Goal: Task Accomplishment & Management: Complete application form

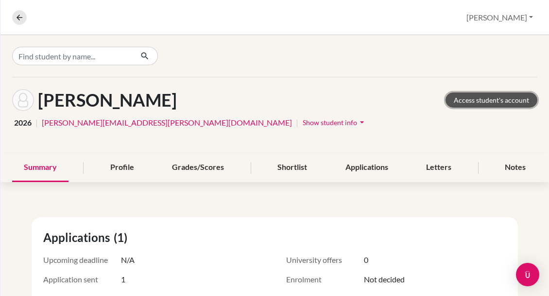
click at [490, 99] on link "Access student's account" at bounding box center [492, 99] width 92 height 15
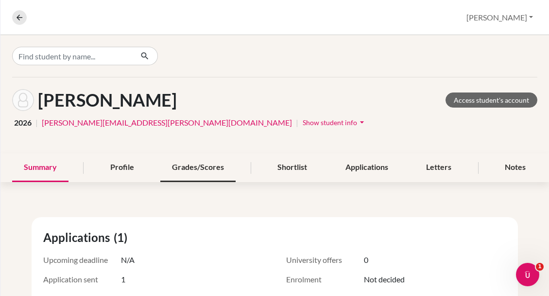
drag, startPoint x: 194, startPoint y: 168, endPoint x: 205, endPoint y: 165, distance: 10.5
click at [194, 168] on div "Grades/Scores" at bounding box center [197, 167] width 75 height 29
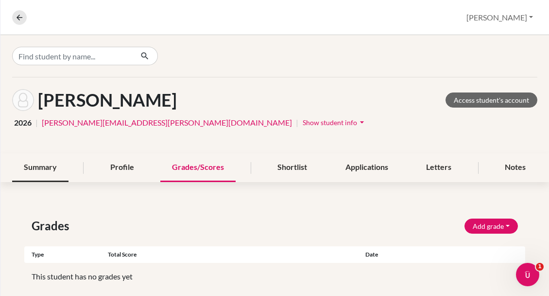
click at [49, 166] on div "Summary" at bounding box center [40, 167] width 56 height 29
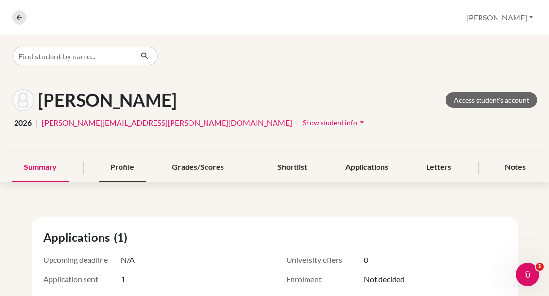
click at [118, 168] on div "Profile" at bounding box center [122, 167] width 47 height 29
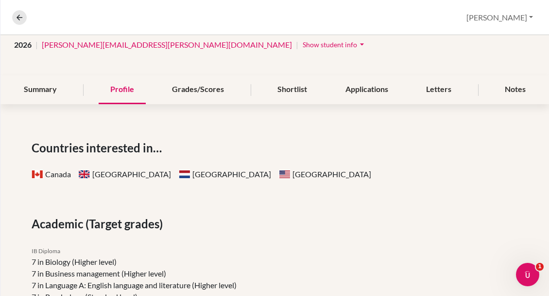
scroll to position [79, 0]
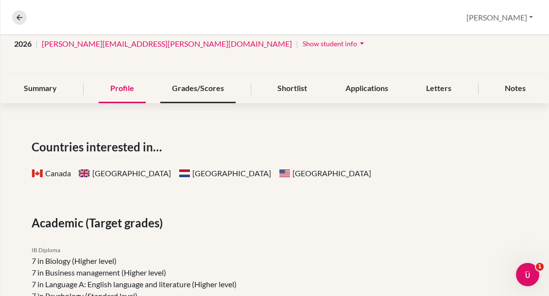
click at [188, 89] on div "Grades/Scores" at bounding box center [197, 88] width 75 height 29
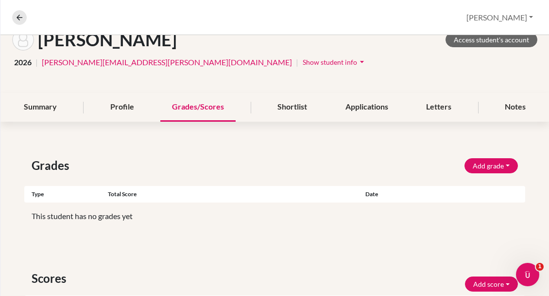
scroll to position [74, 0]
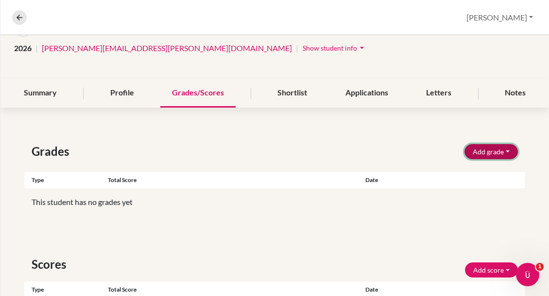
click at [481, 152] on button "Add grade" at bounding box center [491, 151] width 53 height 15
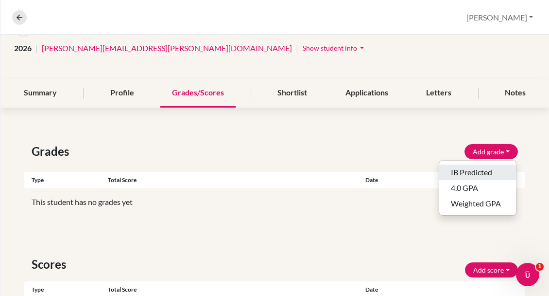
click at [465, 170] on button "IB Predicted" at bounding box center [478, 172] width 77 height 16
select select "HL"
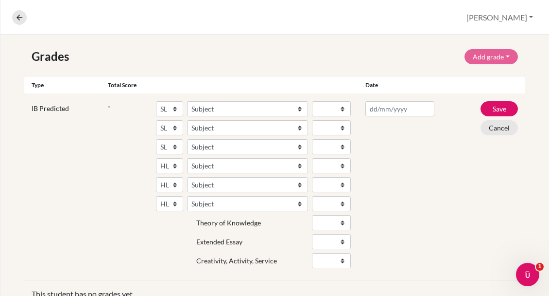
scroll to position [179, 0]
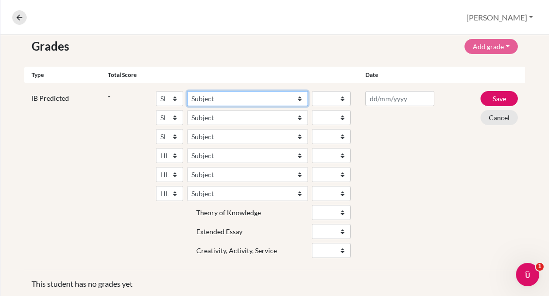
click at [206, 97] on select "Subject Albanian Literature A Amharic Literature A Arabic ab Initio Arabic B Ar…" at bounding box center [247, 98] width 121 height 15
select select "157"
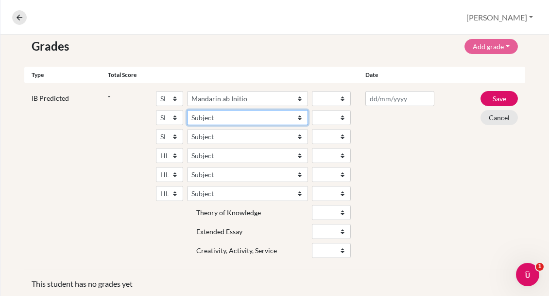
click at [220, 118] on select "Subject Albanian Literature A Amharic Literature A Arabic ab Initio Arabic B Ar…" at bounding box center [247, 117] width 121 height 15
select select "161"
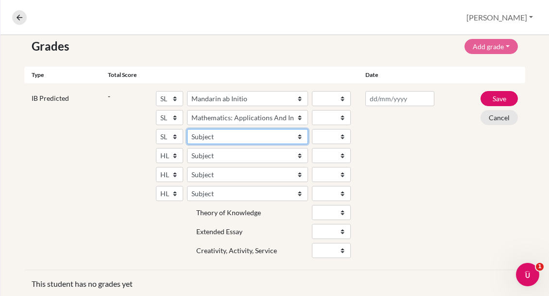
click at [220, 137] on select "Subject Albanian Literature A Amharic Literature A Arabic ab Initio Arabic B Ar…" at bounding box center [247, 136] width 121 height 15
select select "28"
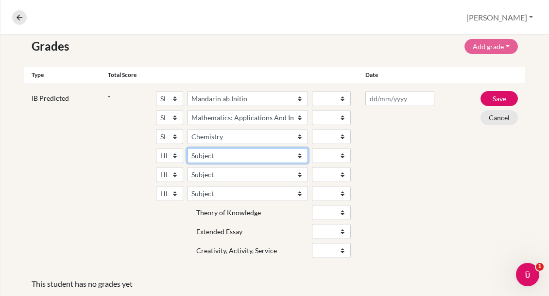
click at [225, 154] on select "Subject Albanian Literature A Amharic Literature A Arabic B Arabic Language And…" at bounding box center [247, 155] width 121 height 15
select select "17"
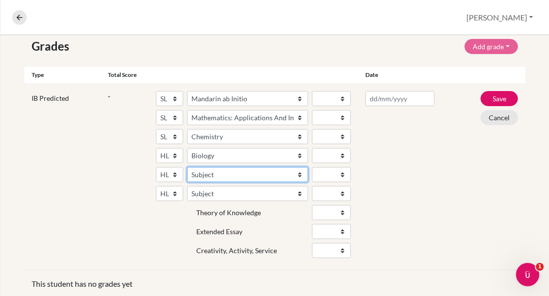
click at [213, 174] on select "Subject Albanian Literature A Amharic Literature A Arabic B Arabic Language And…" at bounding box center [247, 174] width 121 height 15
select select "69"
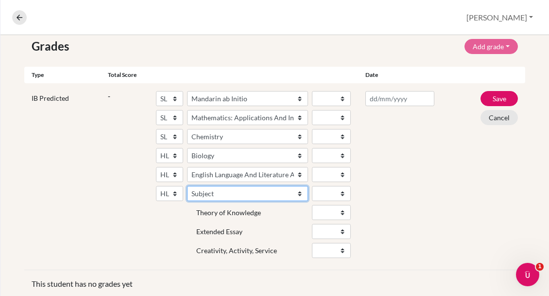
click at [206, 190] on select "Subject Albanian Literature A Amharic Literature A Arabic B Arabic Language And…" at bounding box center [247, 193] width 121 height 15
select select "191"
click at [442, 179] on div "IB Predicted - SL HL Subject Albanian Literature A Amharic Literature A Arabic …" at bounding box center [274, 176] width 501 height 187
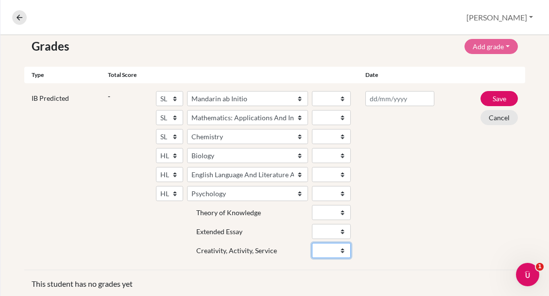
click at [341, 249] on select "Fail Pass" at bounding box center [331, 250] width 39 height 15
select select "Pass"
click at [325, 100] on select "1 2 3 4 5 6 7" at bounding box center [331, 98] width 39 height 15
click at [320, 138] on select "1 2 3 4 5 6 7" at bounding box center [331, 136] width 39 height 15
select select "4"
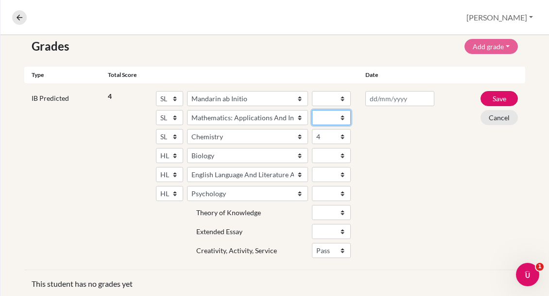
click at [333, 119] on select "1 2 3 4 5 6 7" at bounding box center [331, 117] width 39 height 15
select select "5"
click at [319, 98] on select "1 2 3 4 5 6 7" at bounding box center [331, 98] width 39 height 15
select select "5"
click at [320, 175] on select "1 2 3 4 5 6 7" at bounding box center [331, 174] width 39 height 15
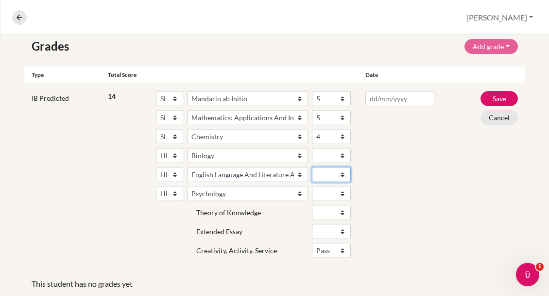
select select "5"
click at [323, 190] on select "1 2 3 4 5 6 7" at bounding box center [331, 193] width 39 height 15
select select "5"
click at [326, 153] on select "1 2 3 4 5 6 7" at bounding box center [331, 155] width 39 height 15
select select "4"
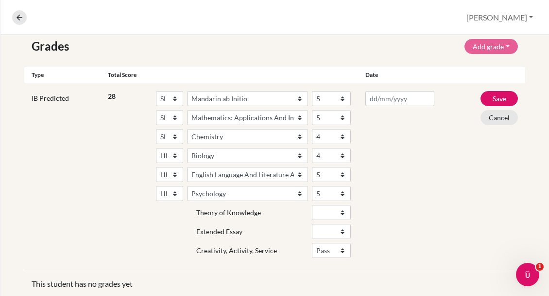
click at [434, 211] on div at bounding box center [400, 176] width 84 height 171
click at [398, 98] on input "text" at bounding box center [400, 98] width 69 height 15
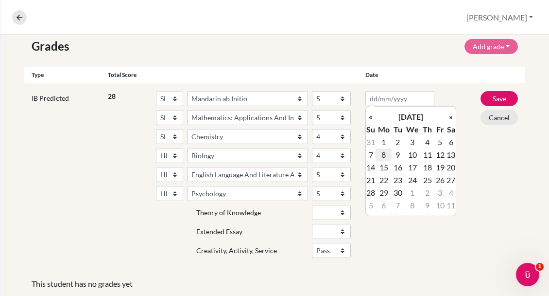
click at [385, 154] on td "8" at bounding box center [384, 154] width 16 height 13
type input "08/09/2025"
click at [494, 96] on button "Save" at bounding box center [499, 98] width 37 height 15
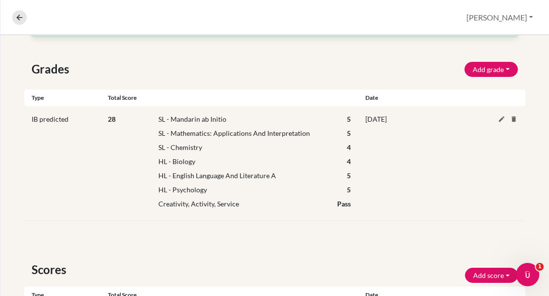
scroll to position [202, 0]
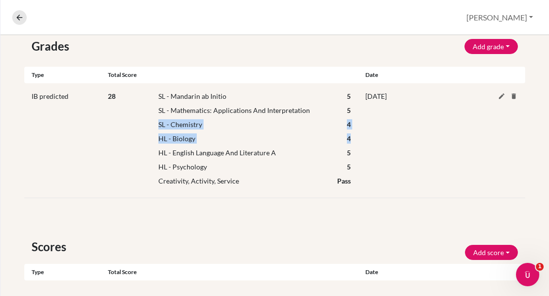
drag, startPoint x: 160, startPoint y: 123, endPoint x: 353, endPoint y: 133, distance: 193.3
click at [353, 133] on div "SL - Mandarin ab Initio 5 SL - Mathematics: Applications And Interpretation 5 S…" at bounding box center [254, 140] width 207 height 99
click at [216, 117] on div "SL - Mandarin ab Initio 5 SL - Mathematics: Applications And Interpretation 5 S…" at bounding box center [254, 140] width 207 height 99
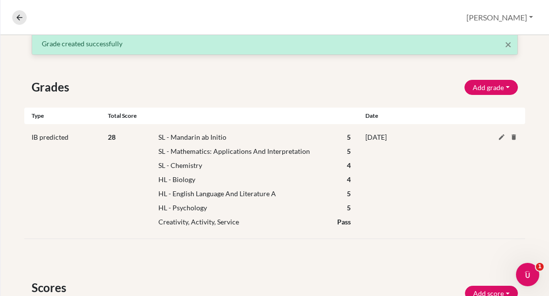
scroll to position [0, 0]
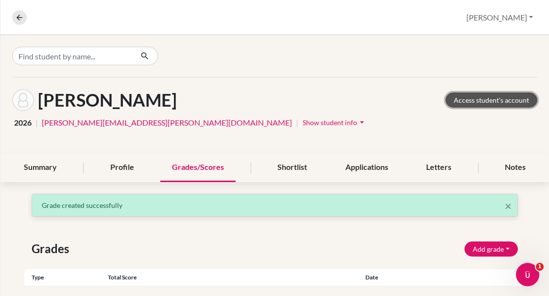
click at [476, 100] on link "Access student's account" at bounding box center [492, 99] width 92 height 15
